Goal: Contribute content: Contribute content

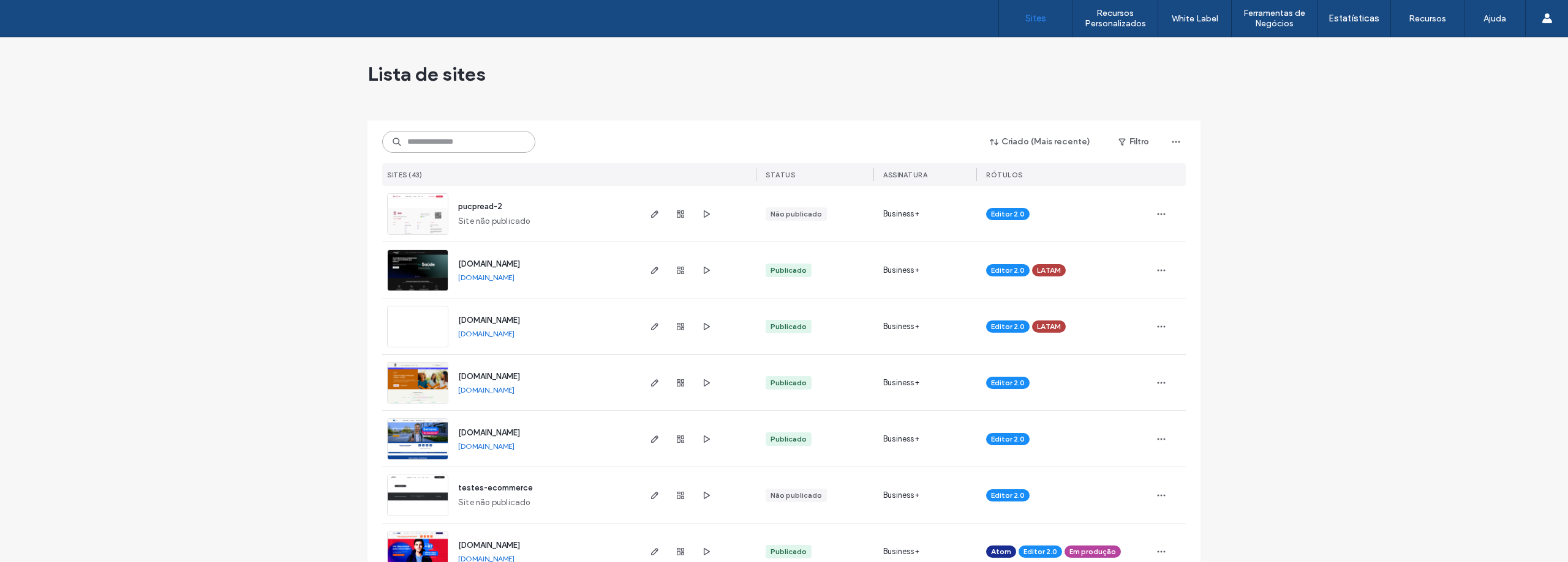
click at [431, 140] on input at bounding box center [459, 142] width 153 height 22
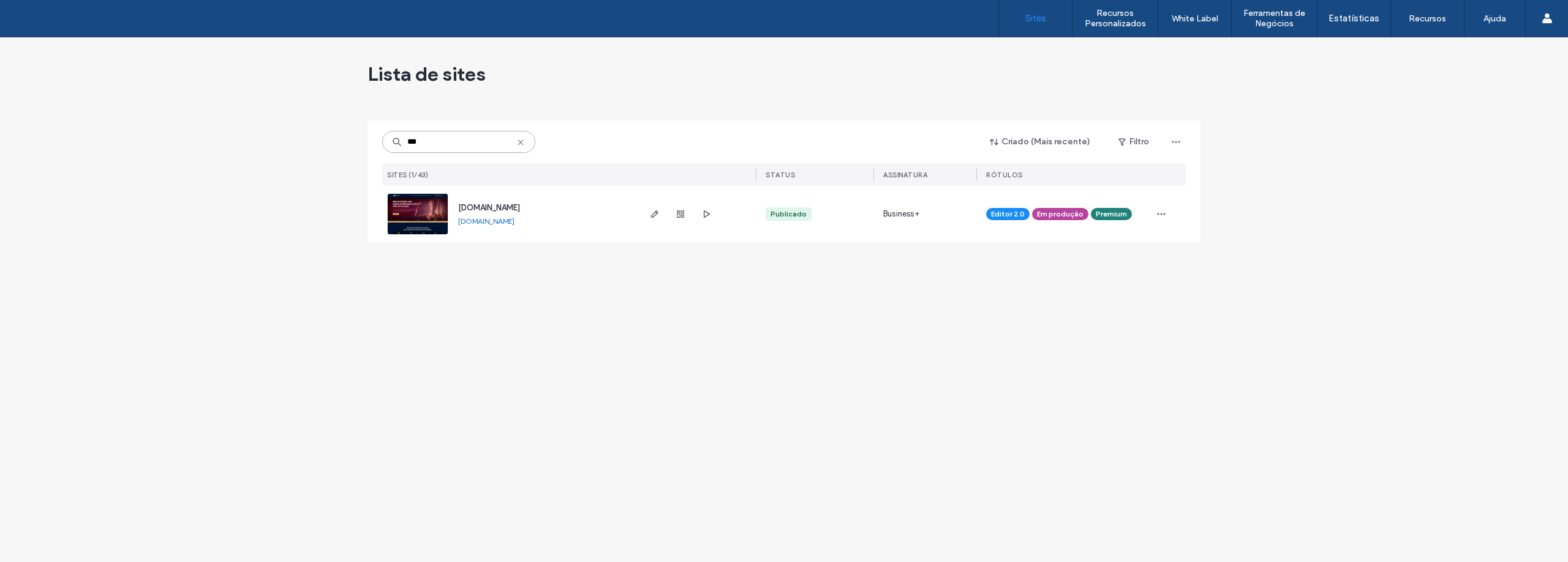
type input "***"
click at [421, 208] on img at bounding box center [417, 236] width 60 height 84
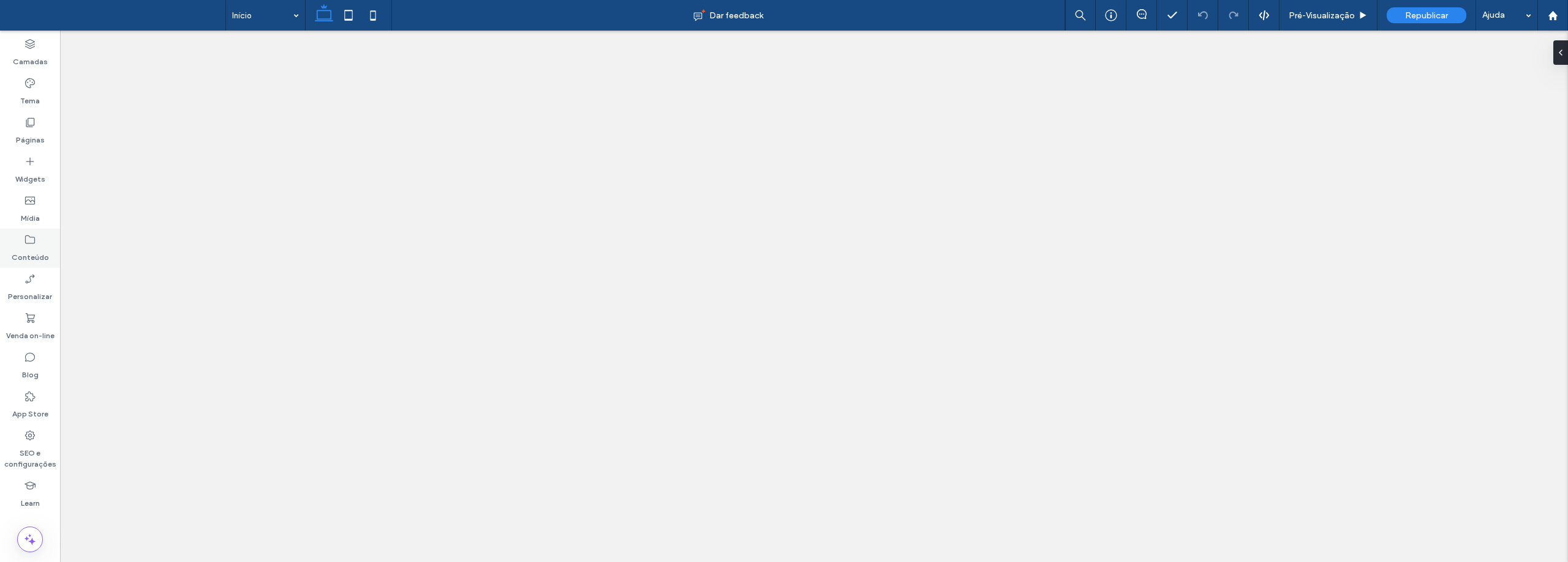
click at [30, 250] on label "Conteúdo" at bounding box center [30, 255] width 37 height 17
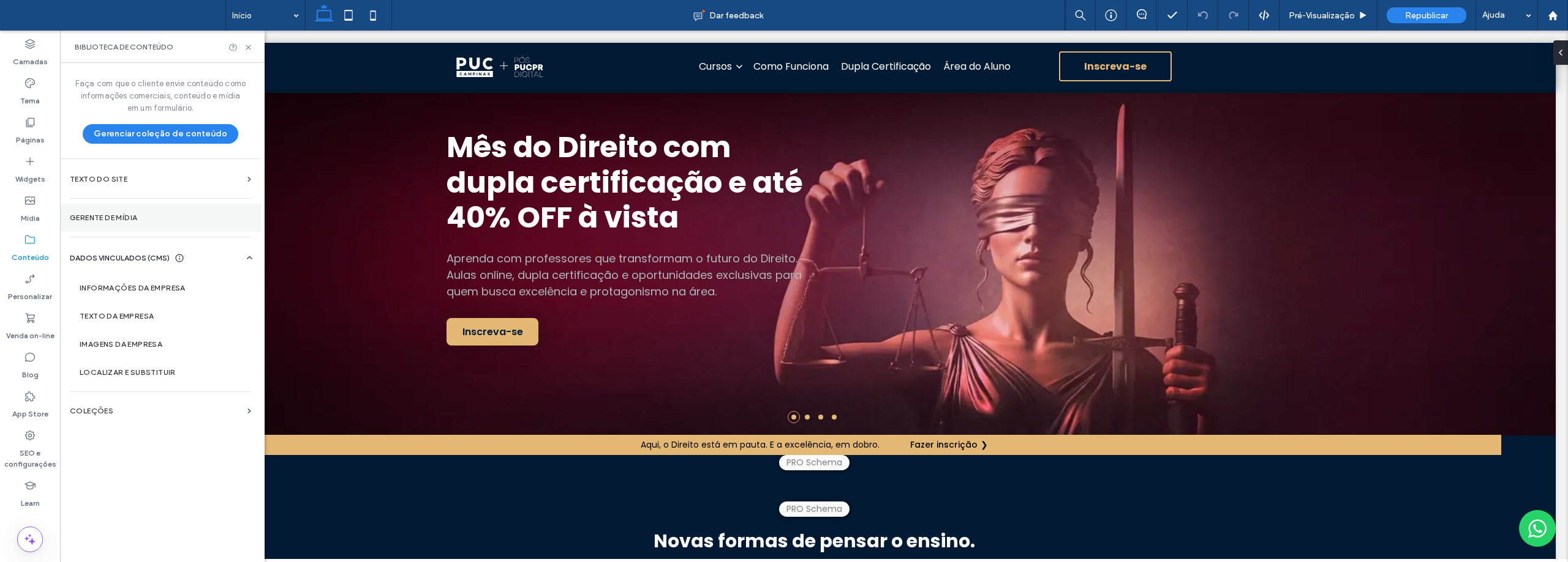
click at [104, 216] on label "Gerente de mídia" at bounding box center [160, 217] width 181 height 9
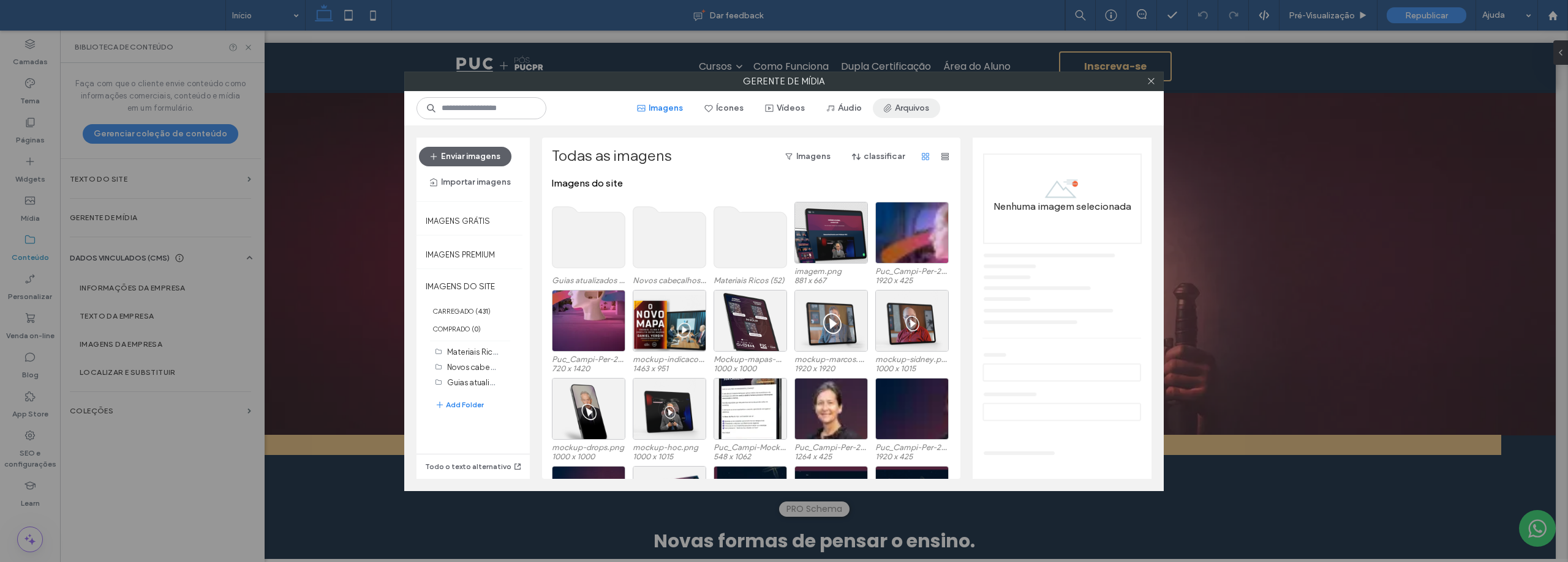
click at [921, 100] on button "Arquivos" at bounding box center [905, 108] width 67 height 20
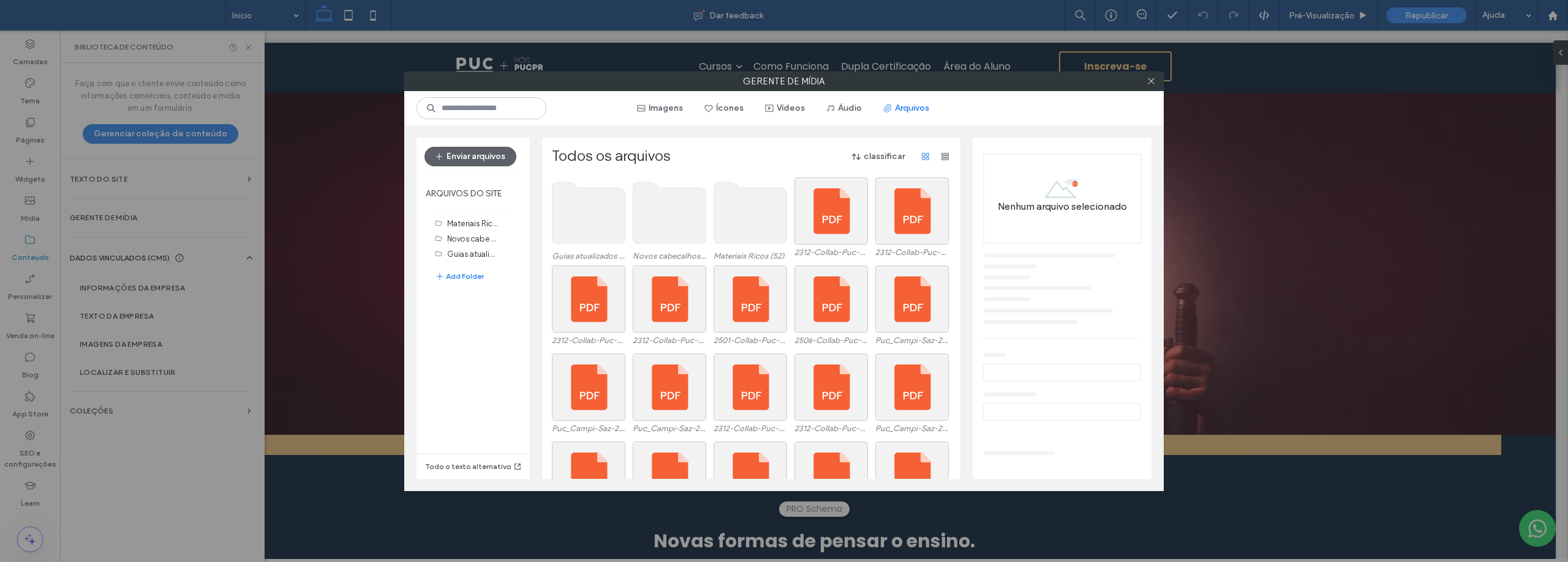
click at [750, 213] on use at bounding box center [750, 213] width 73 height 61
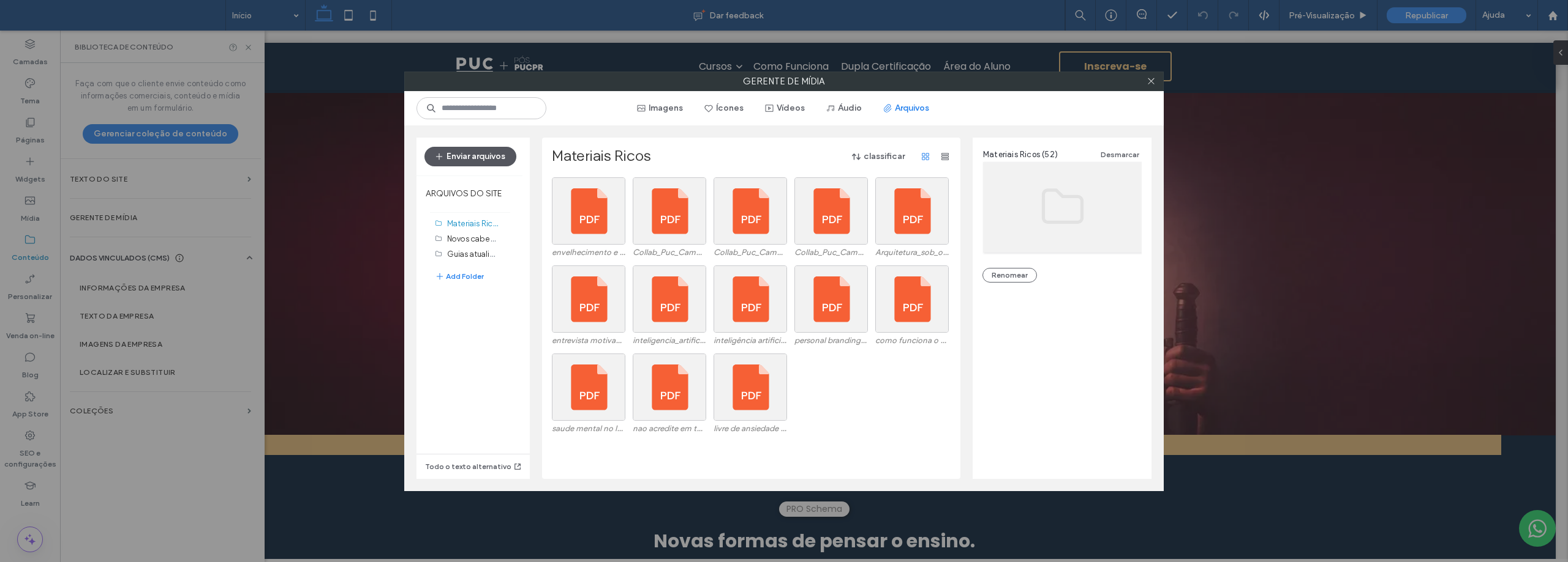
click at [463, 154] on button "Enviar arquivos" at bounding box center [470, 157] width 92 height 20
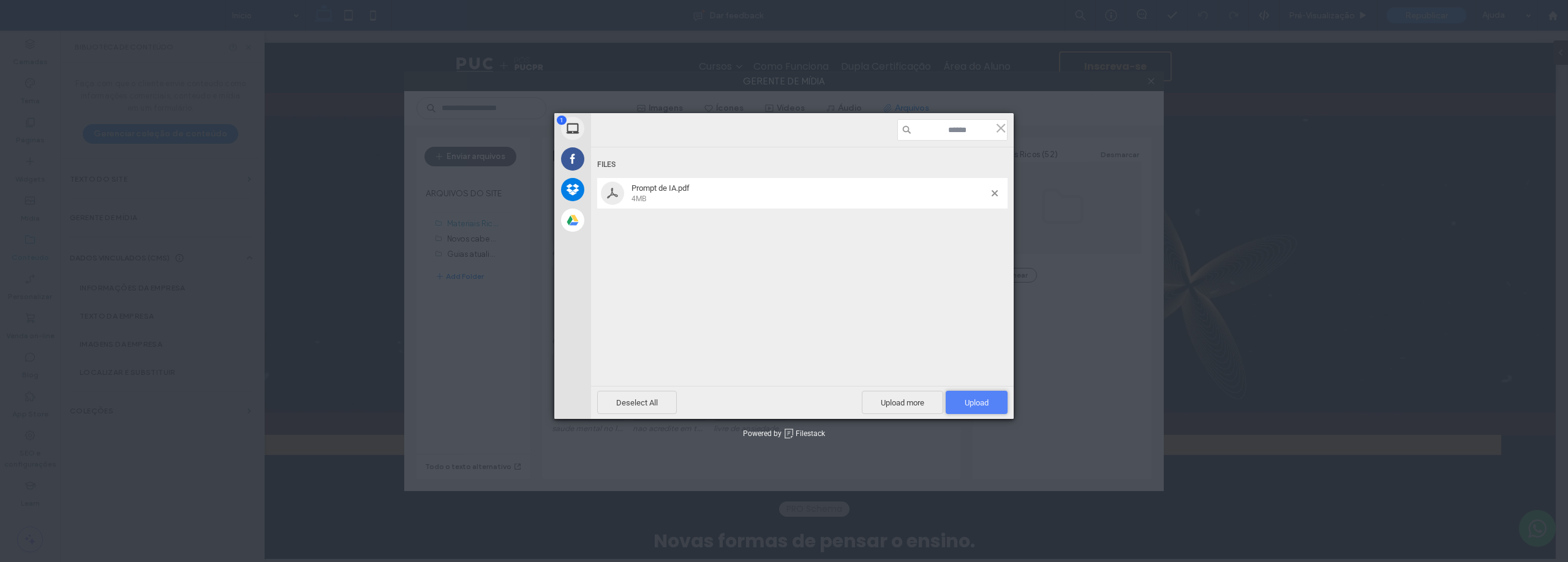
click at [974, 401] on span "Upload 1" at bounding box center [976, 403] width 24 height 10
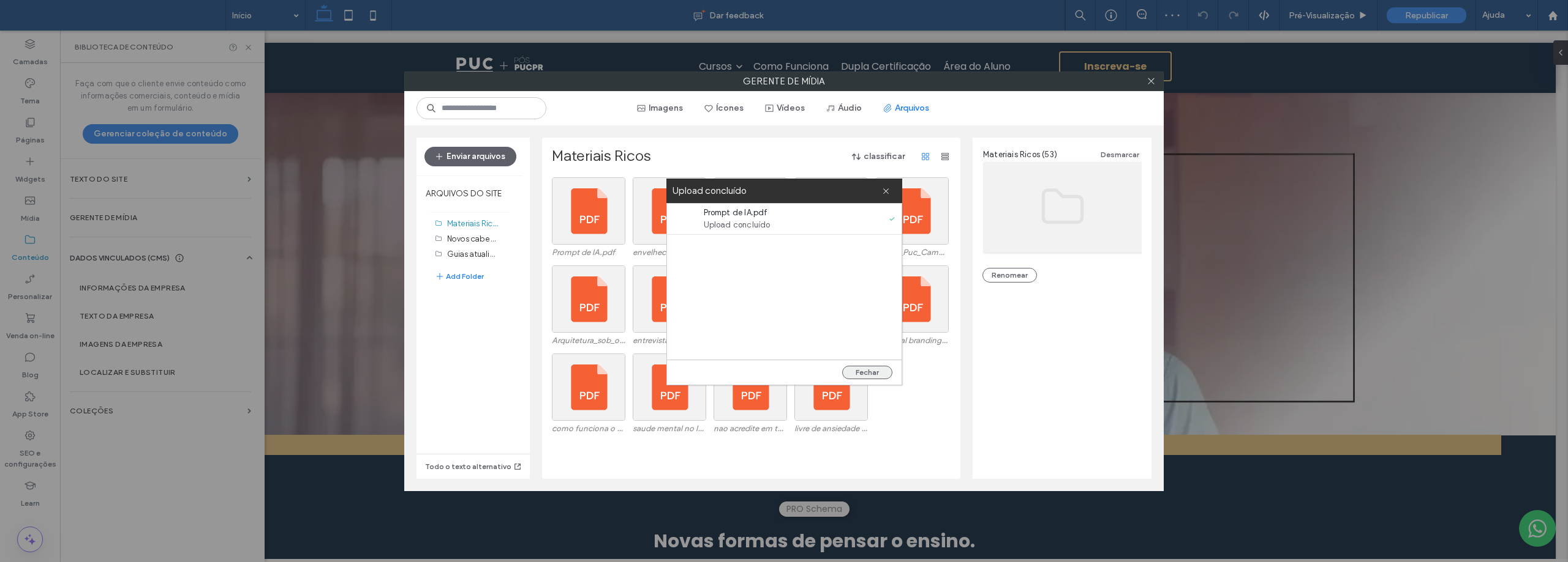
click at [876, 374] on button "Fechar" at bounding box center [867, 372] width 50 height 13
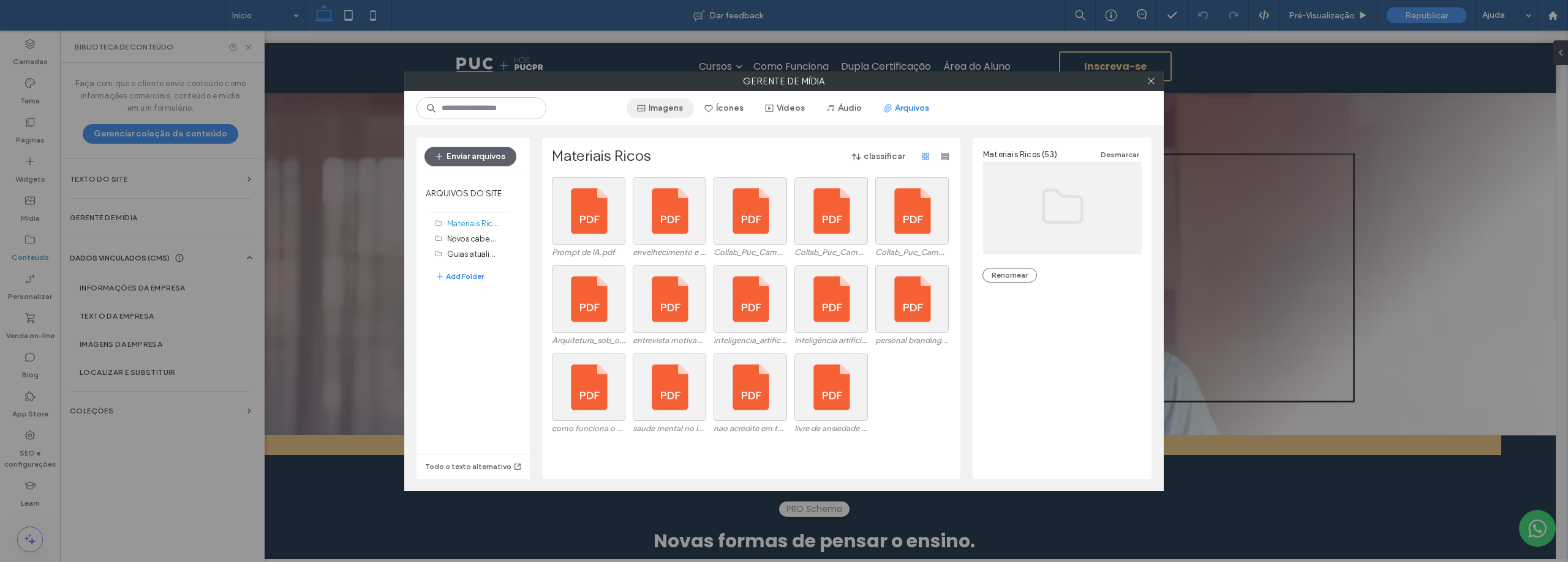
click at [674, 102] on button "Imagens" at bounding box center [660, 108] width 67 height 20
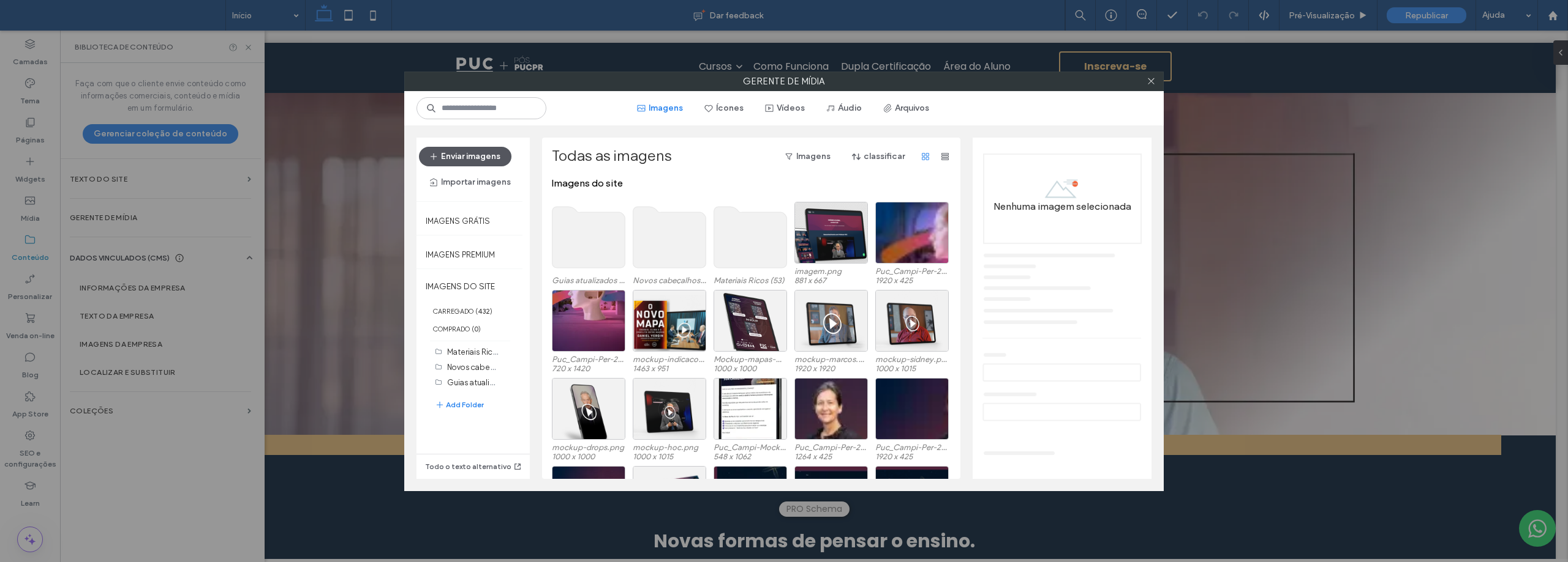
click at [474, 157] on button "Enviar imagens" at bounding box center [465, 157] width 92 height 20
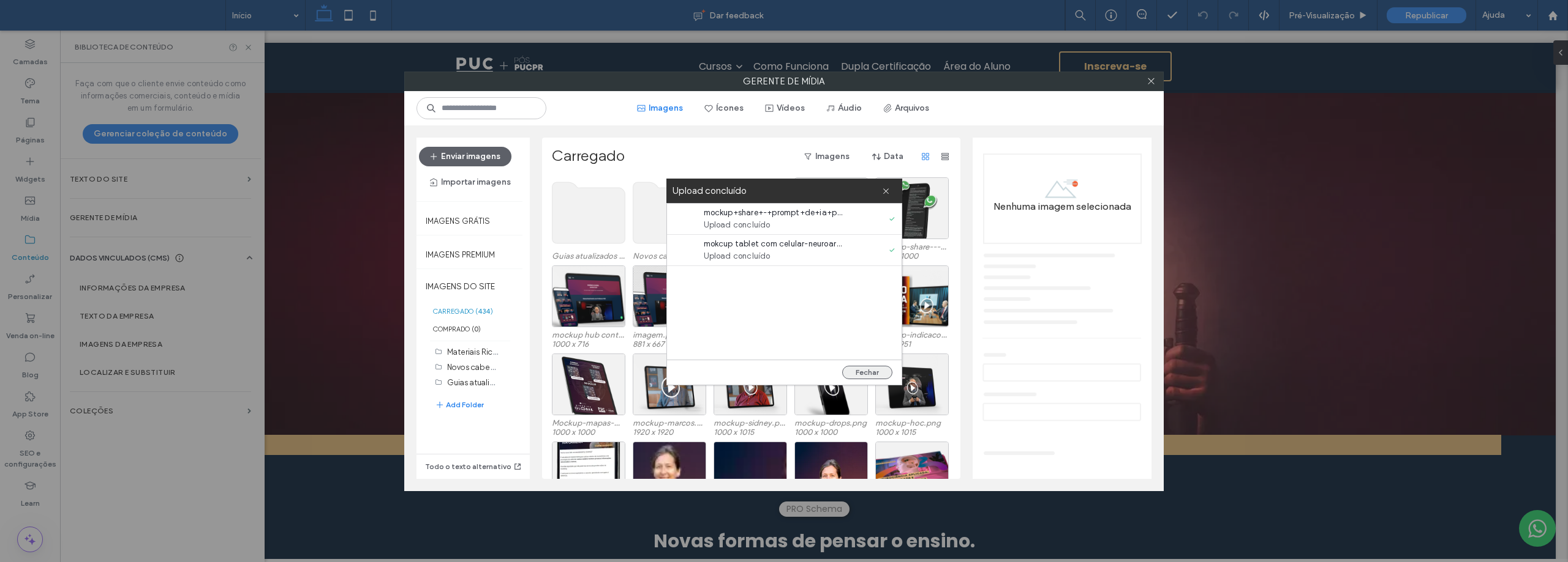
click at [866, 371] on button "Fechar" at bounding box center [867, 372] width 50 height 13
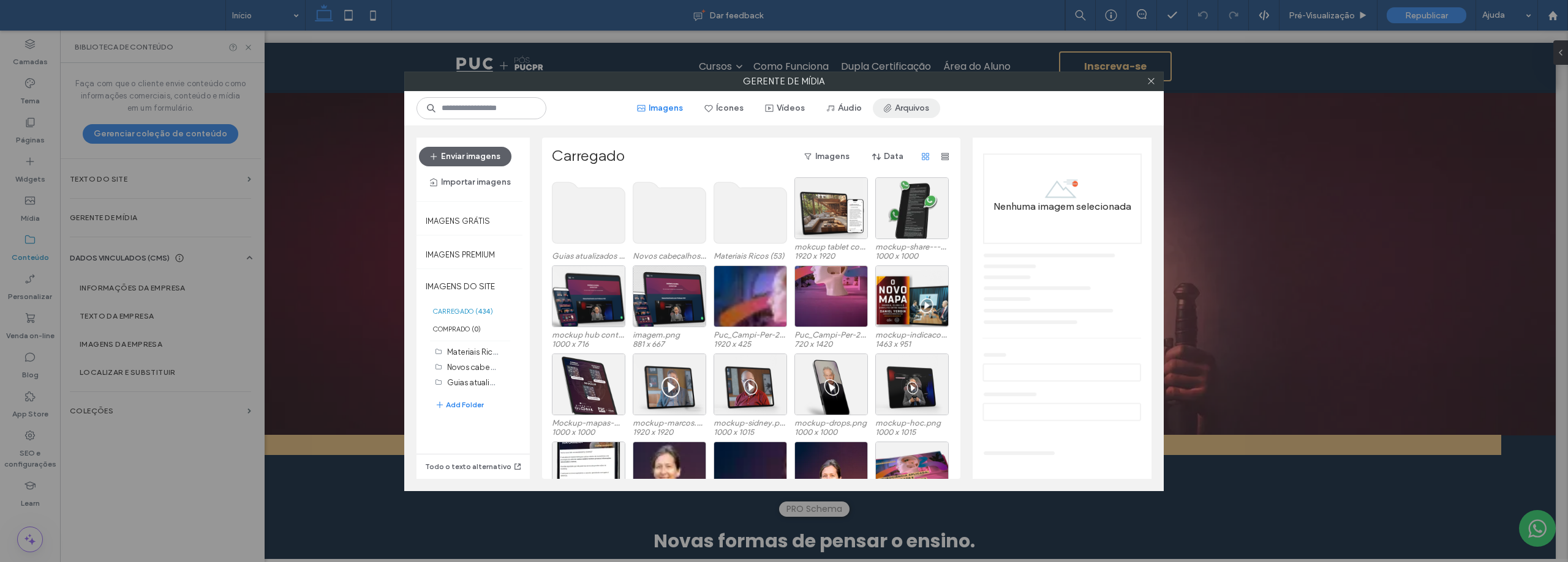
click at [907, 106] on button "Arquivos" at bounding box center [905, 108] width 67 height 20
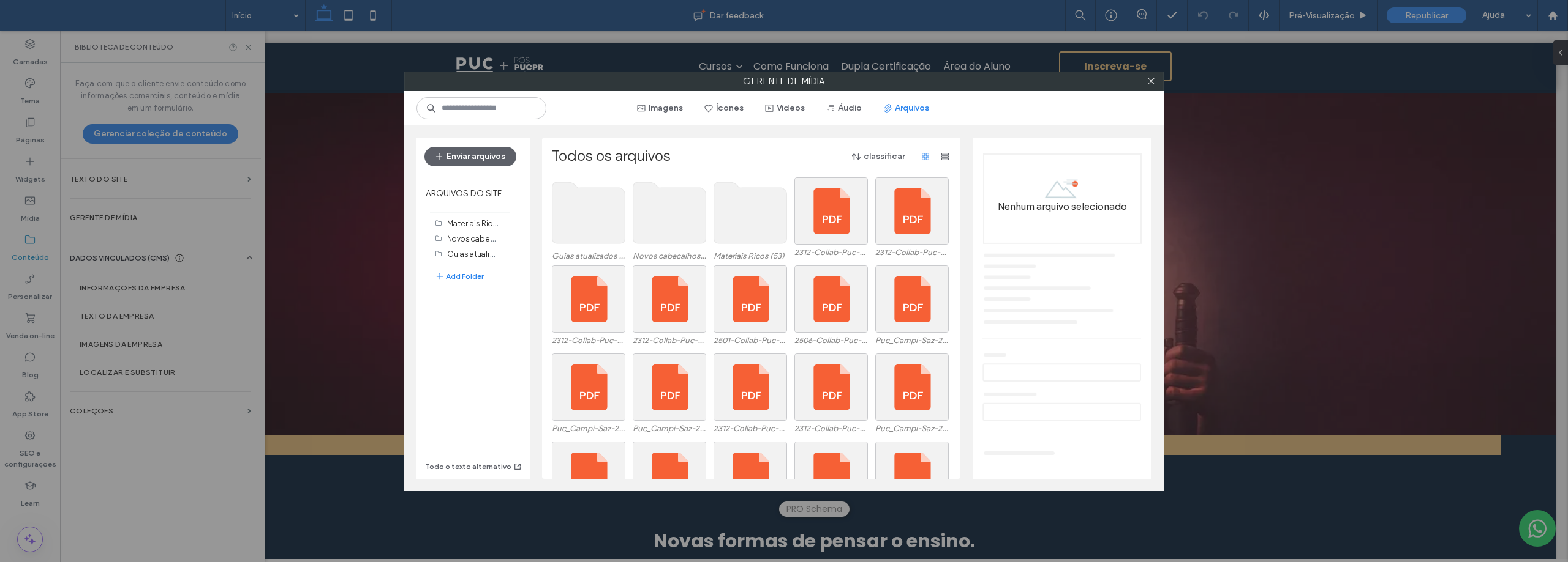
click at [754, 218] on use at bounding box center [750, 213] width 73 height 61
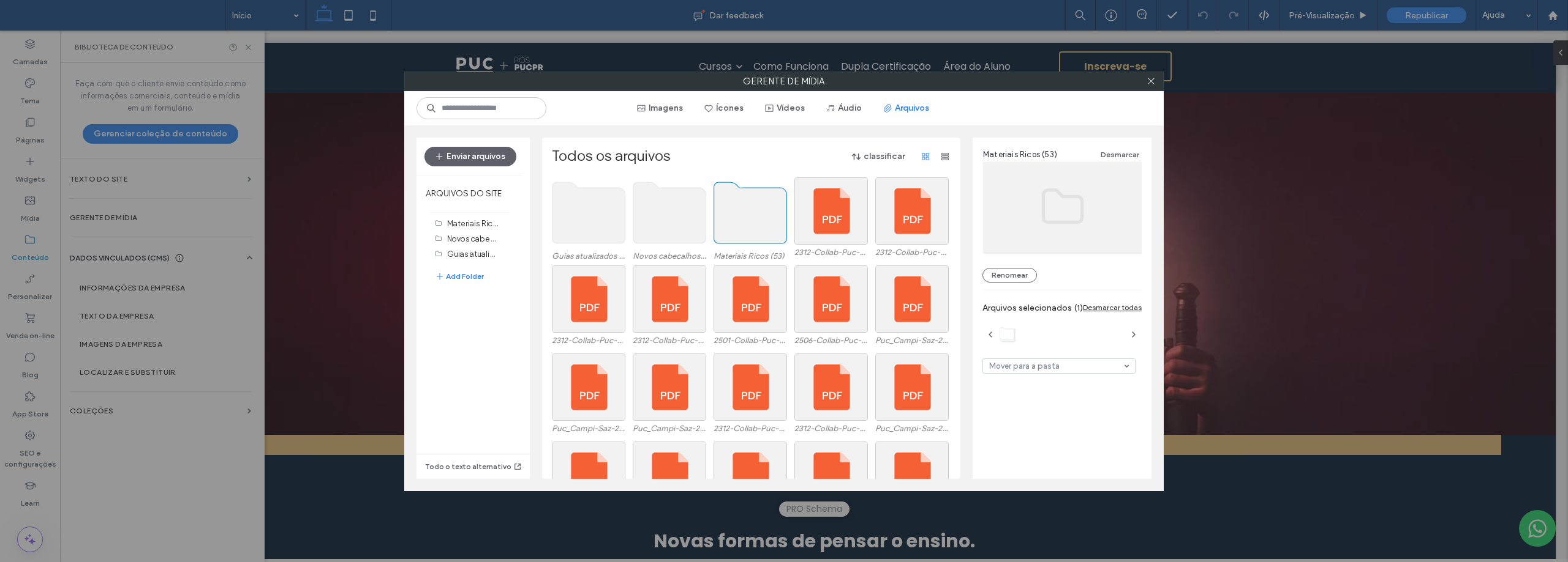
click at [754, 218] on use at bounding box center [750, 213] width 73 height 61
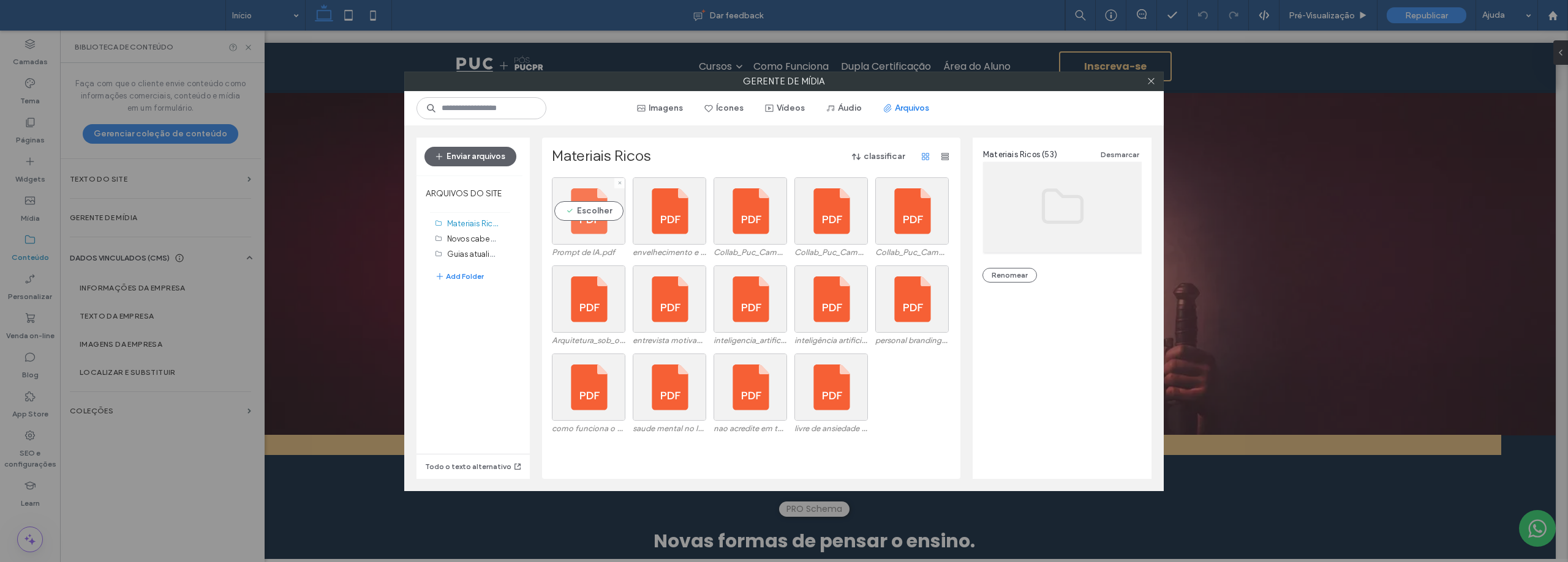
click at [601, 201] on div "Escolher" at bounding box center [589, 211] width 73 height 67
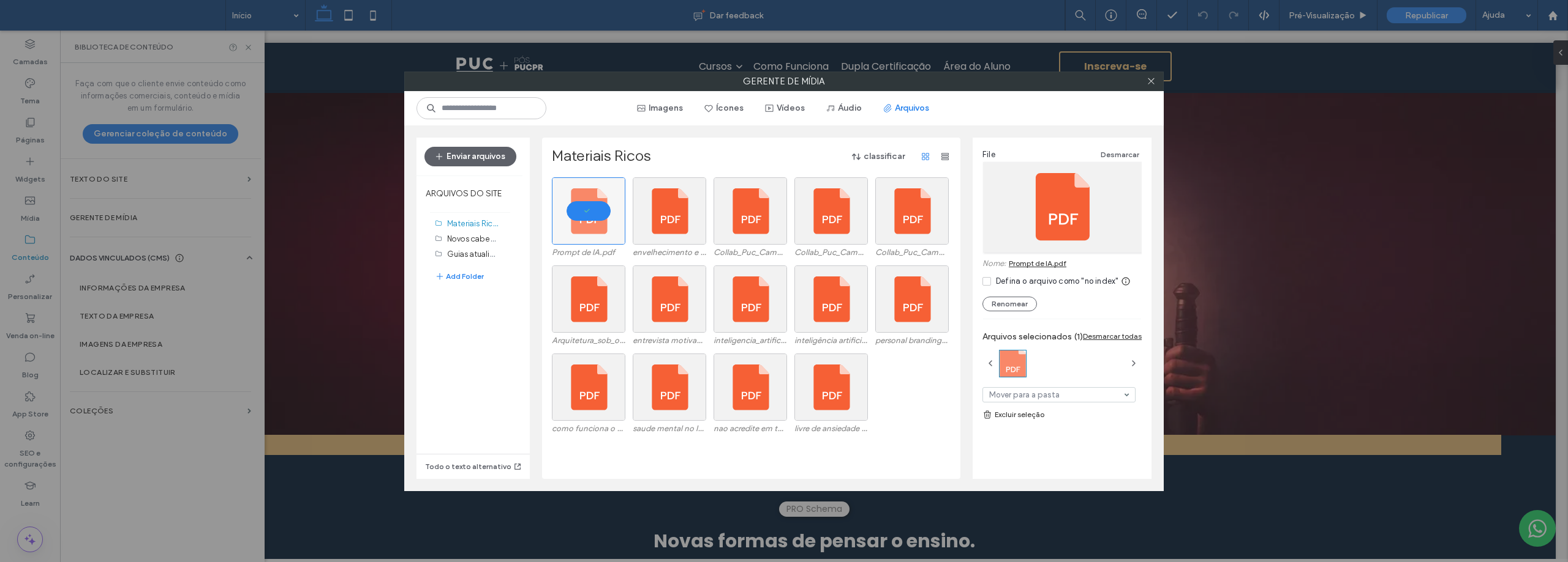
click at [1047, 260] on link "Prompt de IA.pdf" at bounding box center [1037, 264] width 57 height 10
click at [1046, 282] on div "Defina o arquivo como "no index"" at bounding box center [1057, 282] width 123 height 12
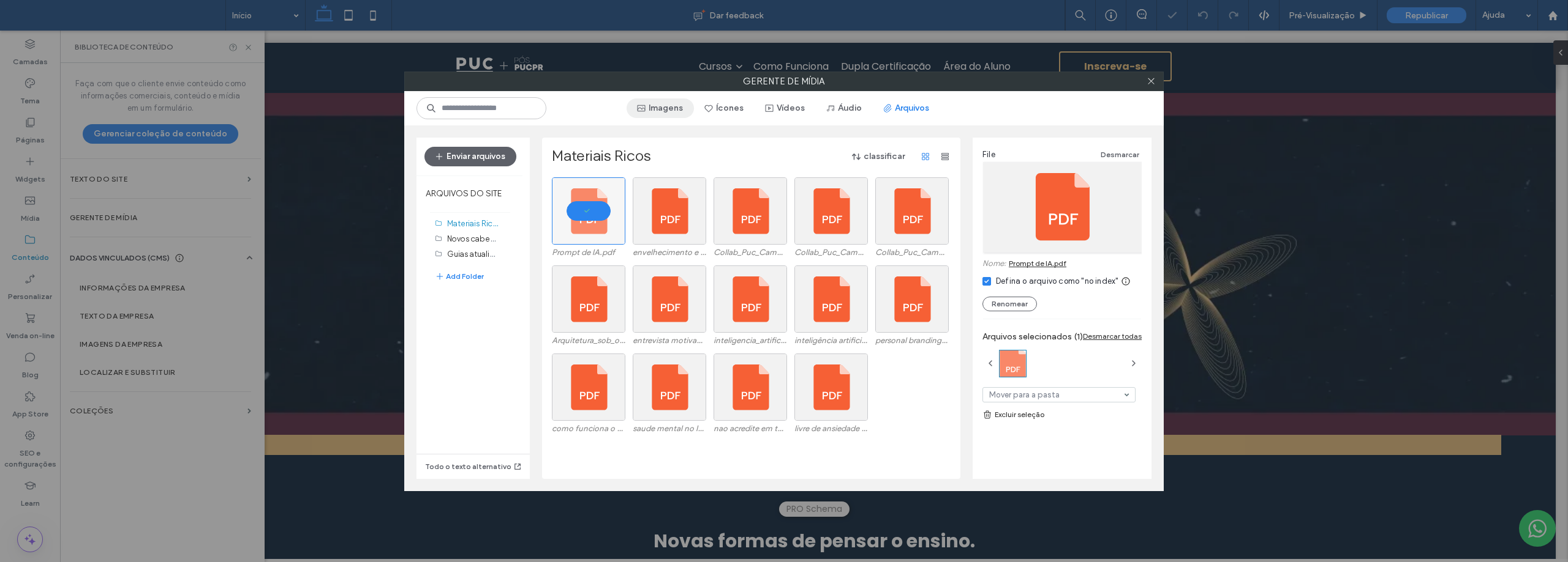
click at [678, 101] on button "Imagens" at bounding box center [660, 108] width 67 height 20
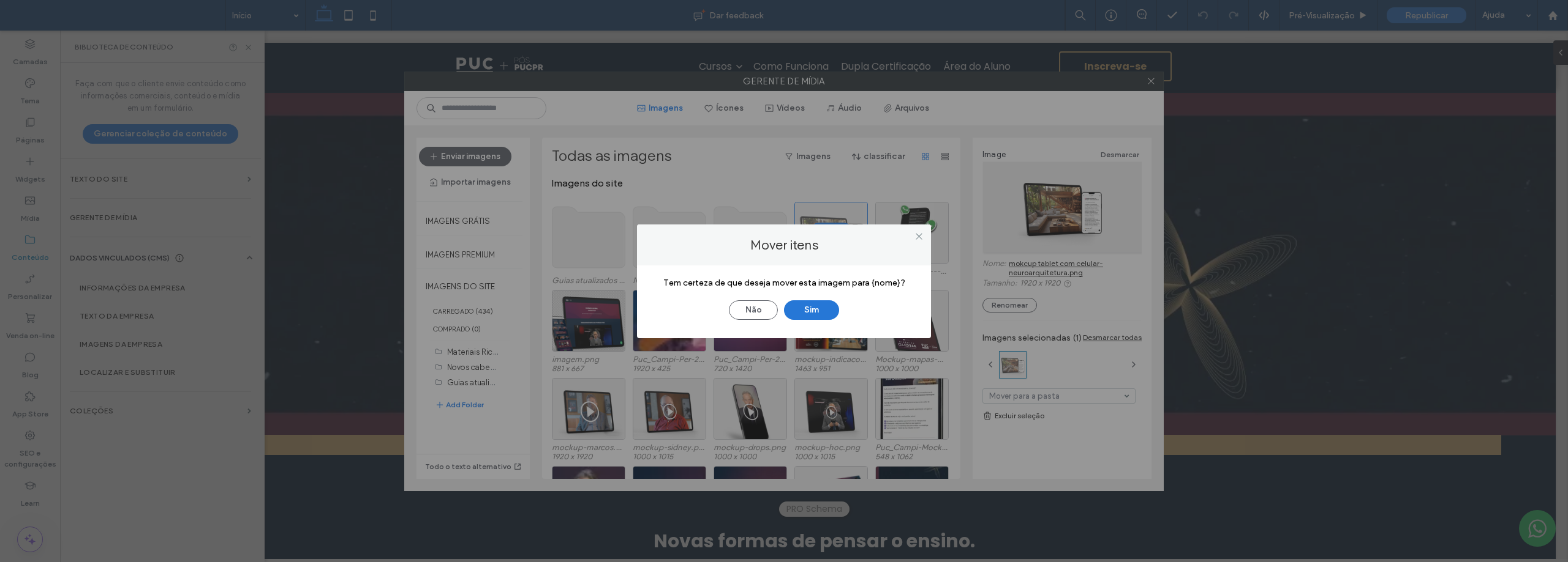
click at [817, 309] on button "Sim" at bounding box center [811, 310] width 55 height 20
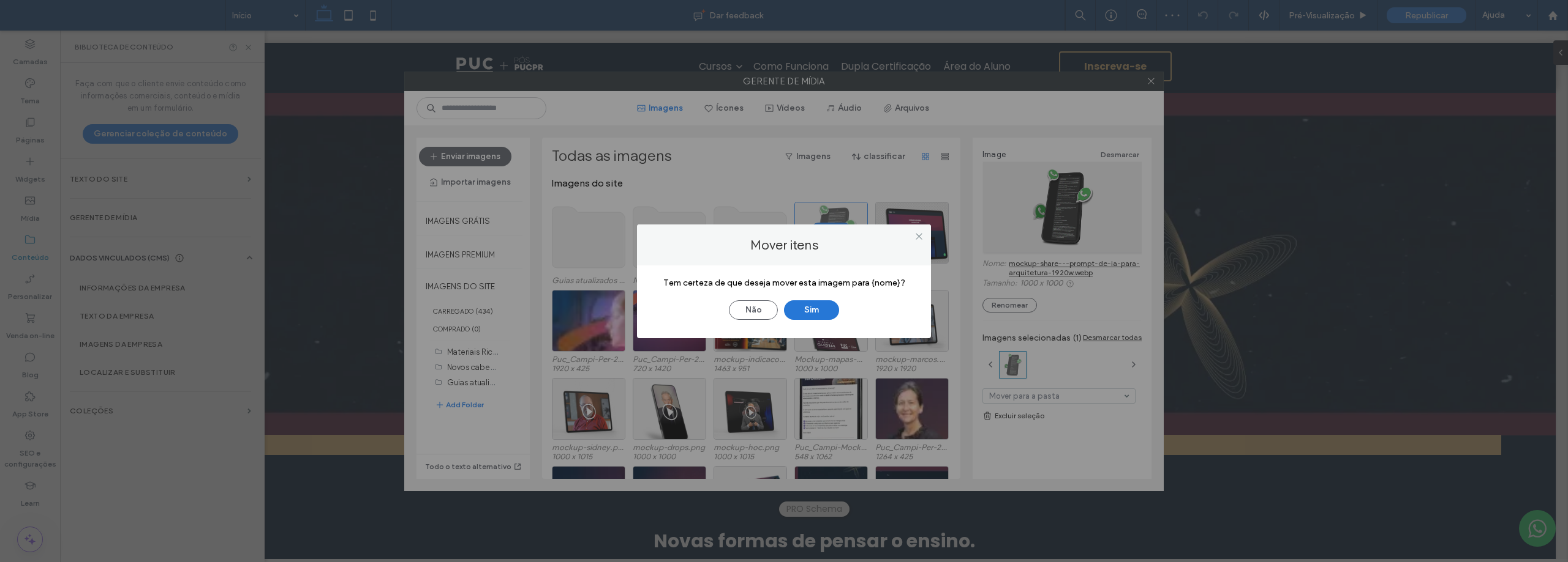
click at [814, 311] on button "Sim" at bounding box center [811, 310] width 55 height 20
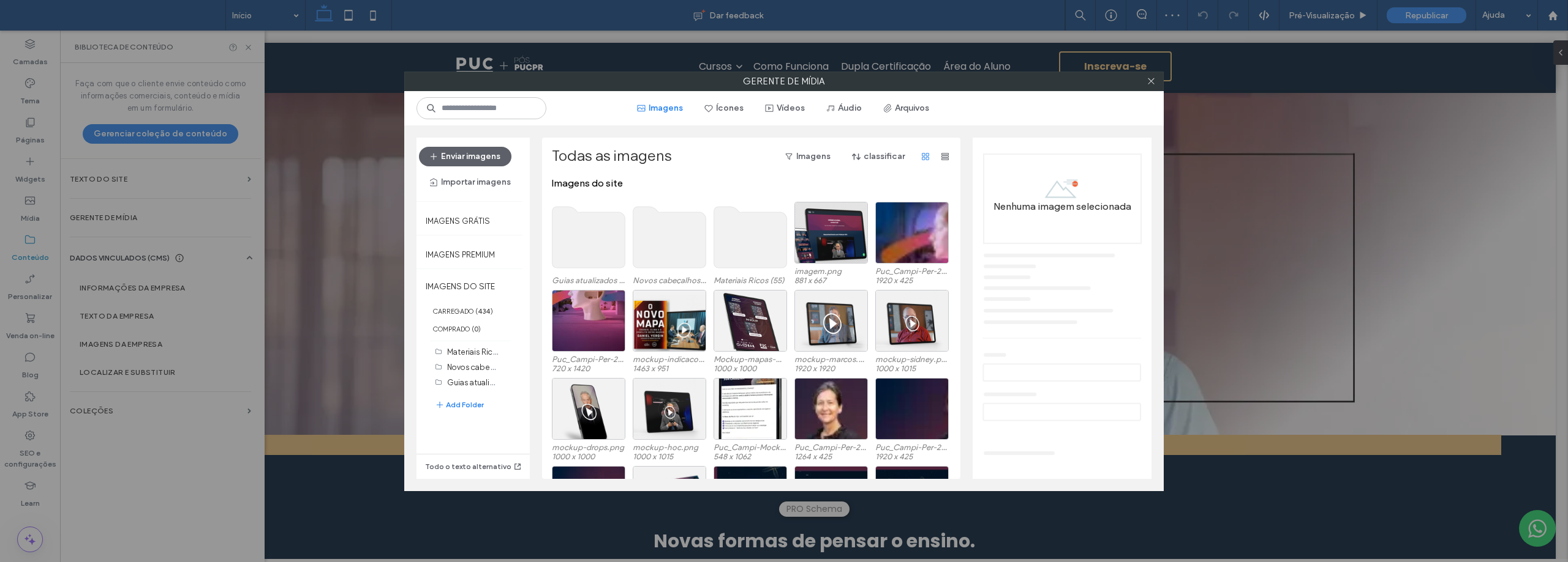
click at [757, 244] on use at bounding box center [750, 238] width 73 height 61
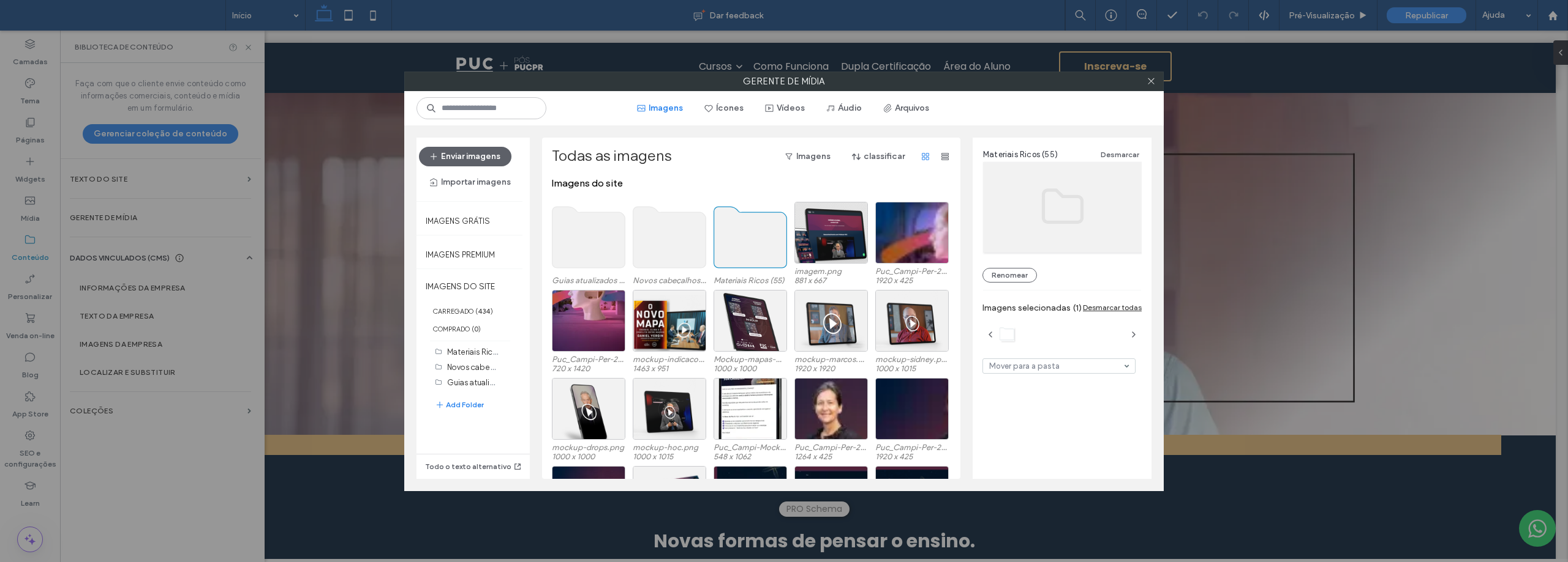
click at [750, 249] on use at bounding box center [750, 238] width 73 height 61
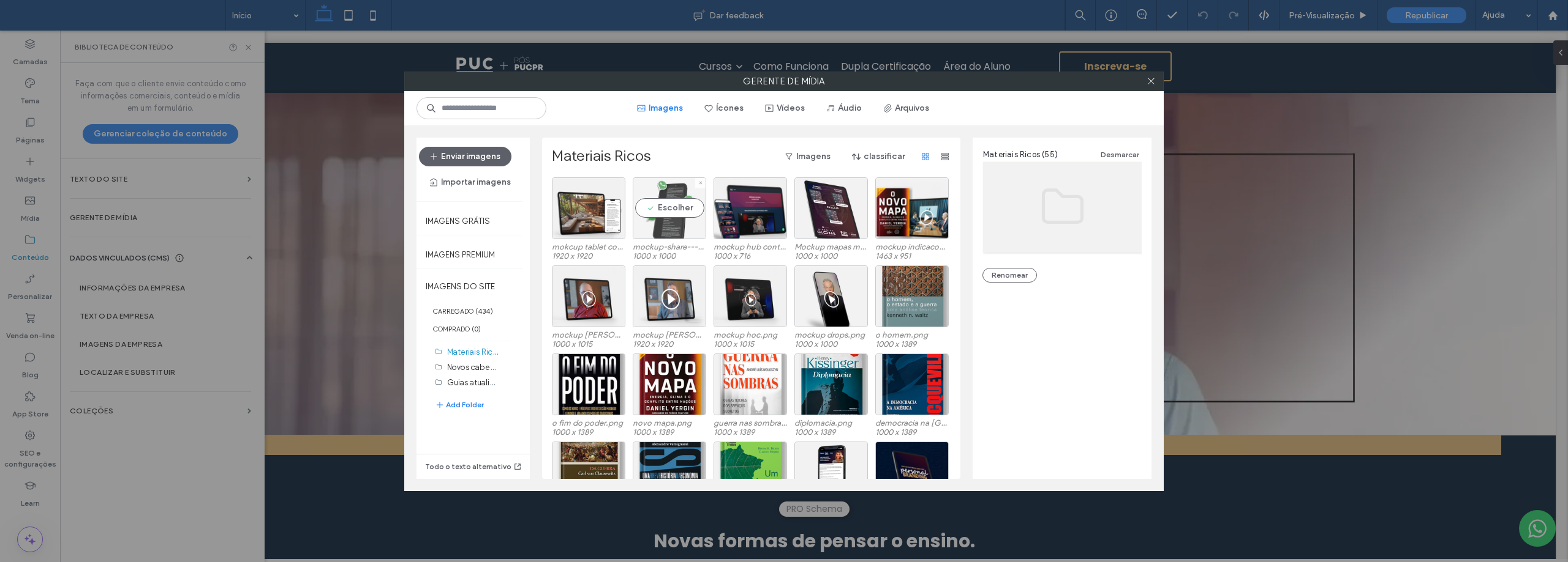
click at [653, 210] on div "Escolher" at bounding box center [670, 208] width 73 height 62
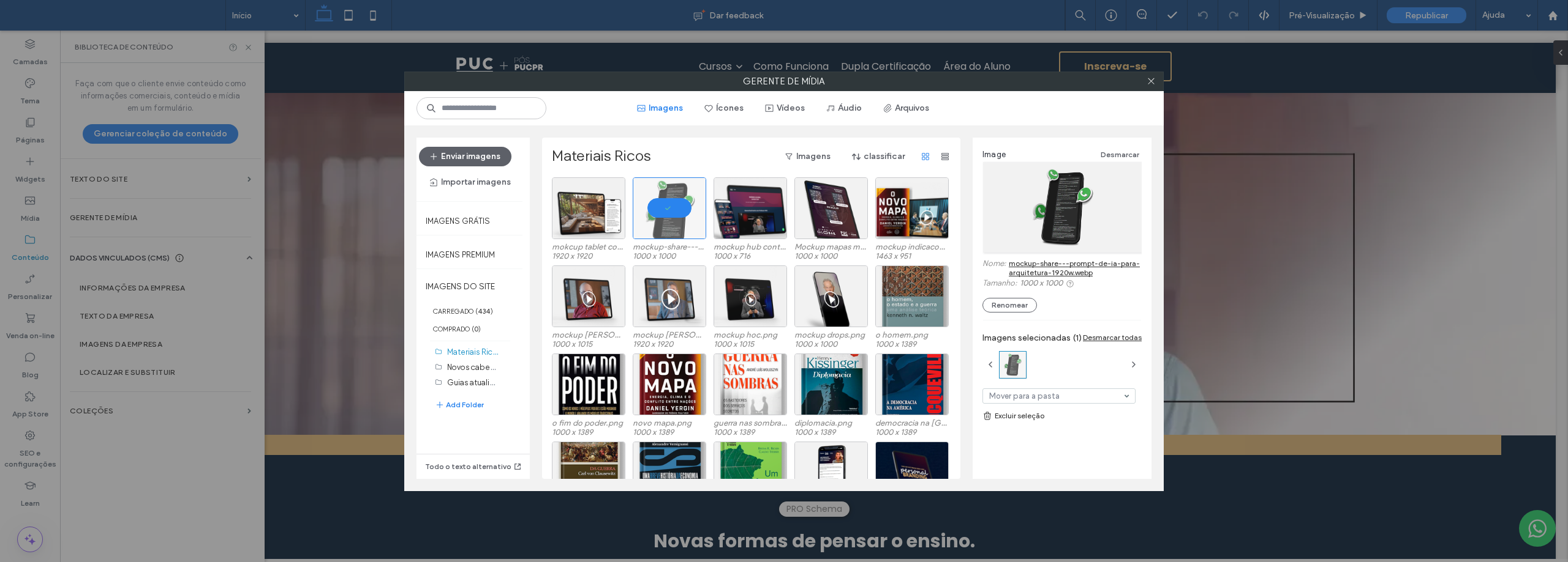
click at [1035, 263] on link "mockup-share---prompt-de-ia-para-arquitetura-1920w.webp" at bounding box center [1074, 268] width 133 height 18
click at [602, 210] on div "Escolher" at bounding box center [589, 208] width 73 height 62
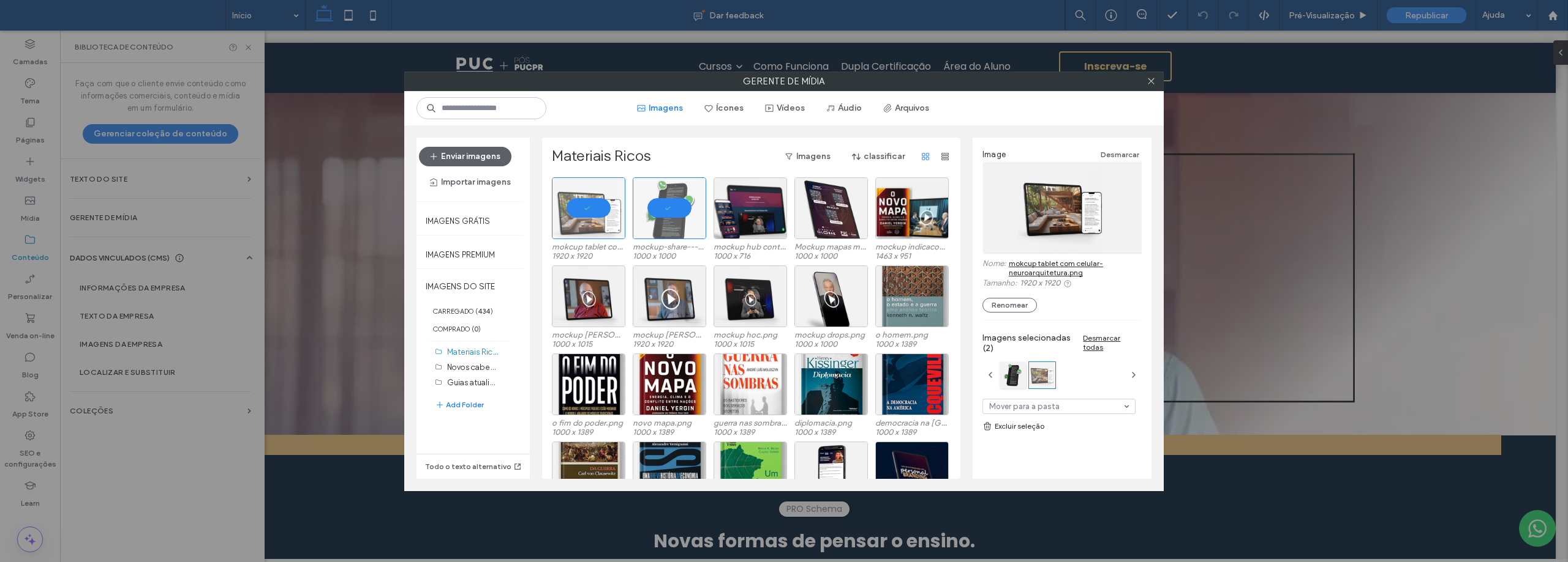
click at [1060, 264] on link "mokcup tablet com celular-neuroarquitetura.png" at bounding box center [1074, 268] width 133 height 18
click at [659, 211] on div at bounding box center [670, 208] width 73 height 62
click at [587, 207] on div at bounding box center [589, 208] width 73 height 62
